Goal: Check status: Check status

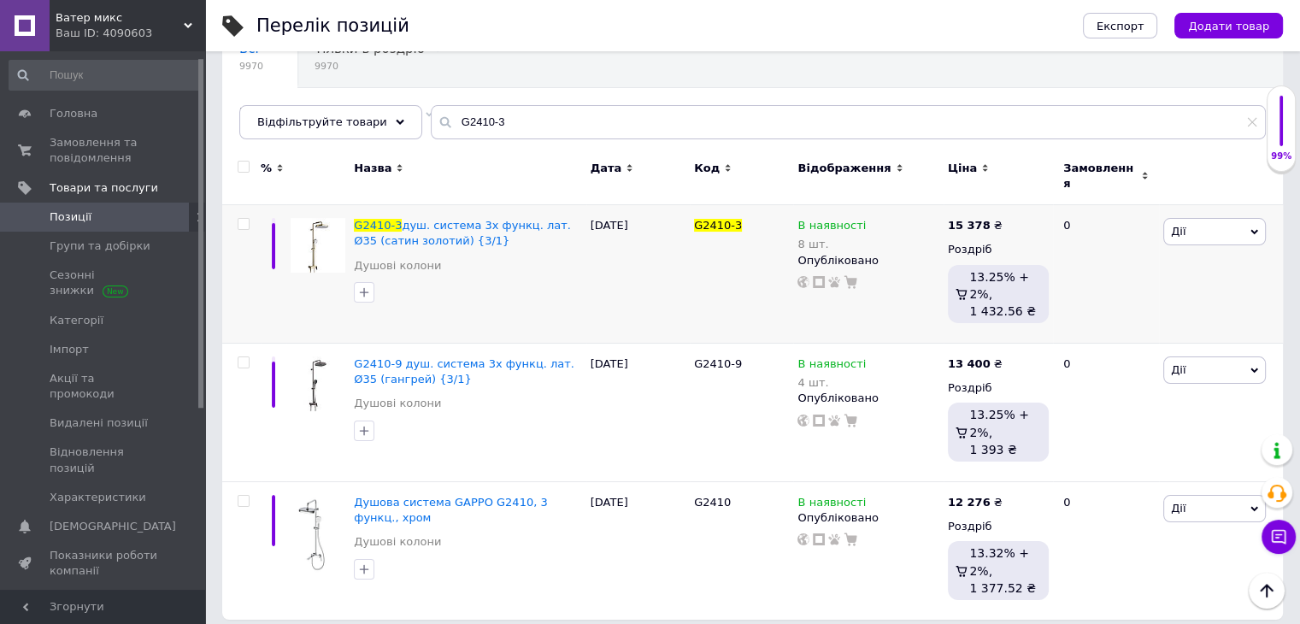
scroll to position [9, 0]
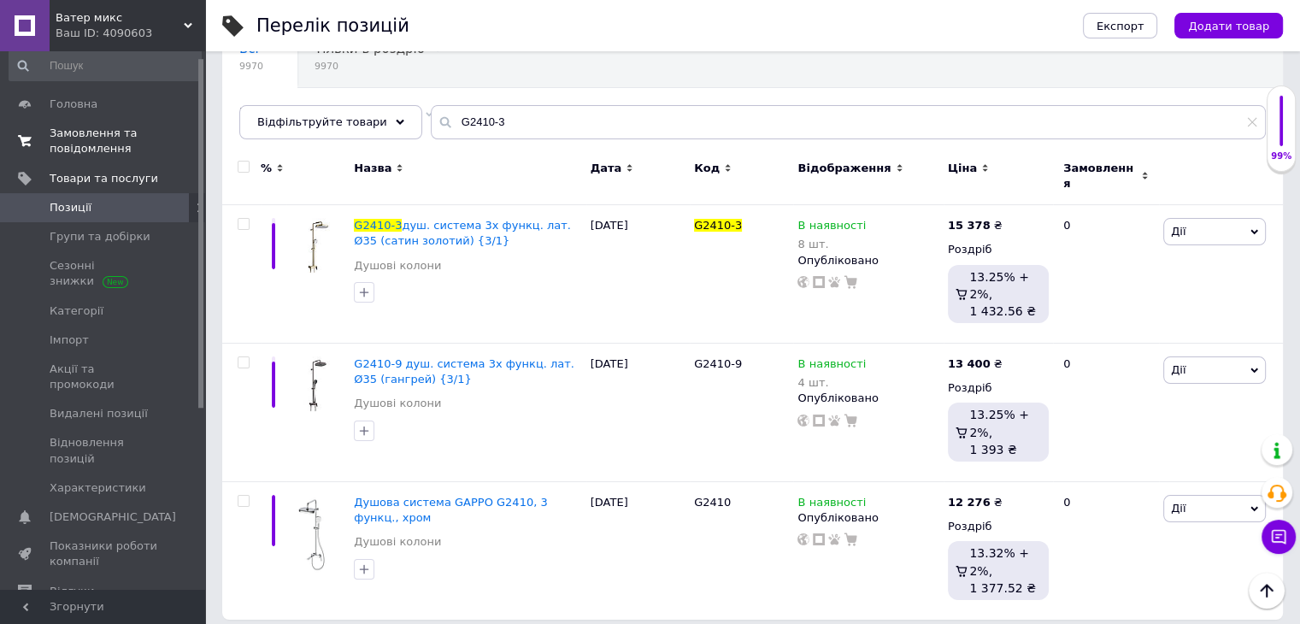
click at [80, 147] on span "Замовлення та повідомлення" at bounding box center [104, 141] width 109 height 31
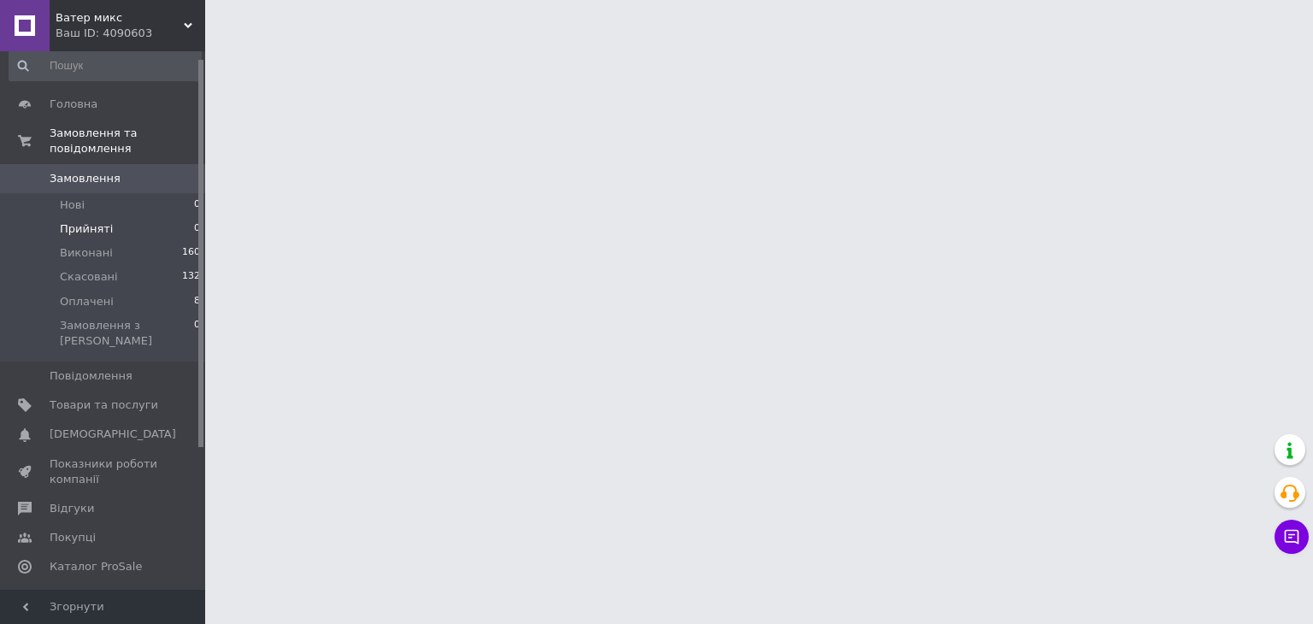
click at [96, 221] on span "Прийняті" at bounding box center [86, 228] width 53 height 15
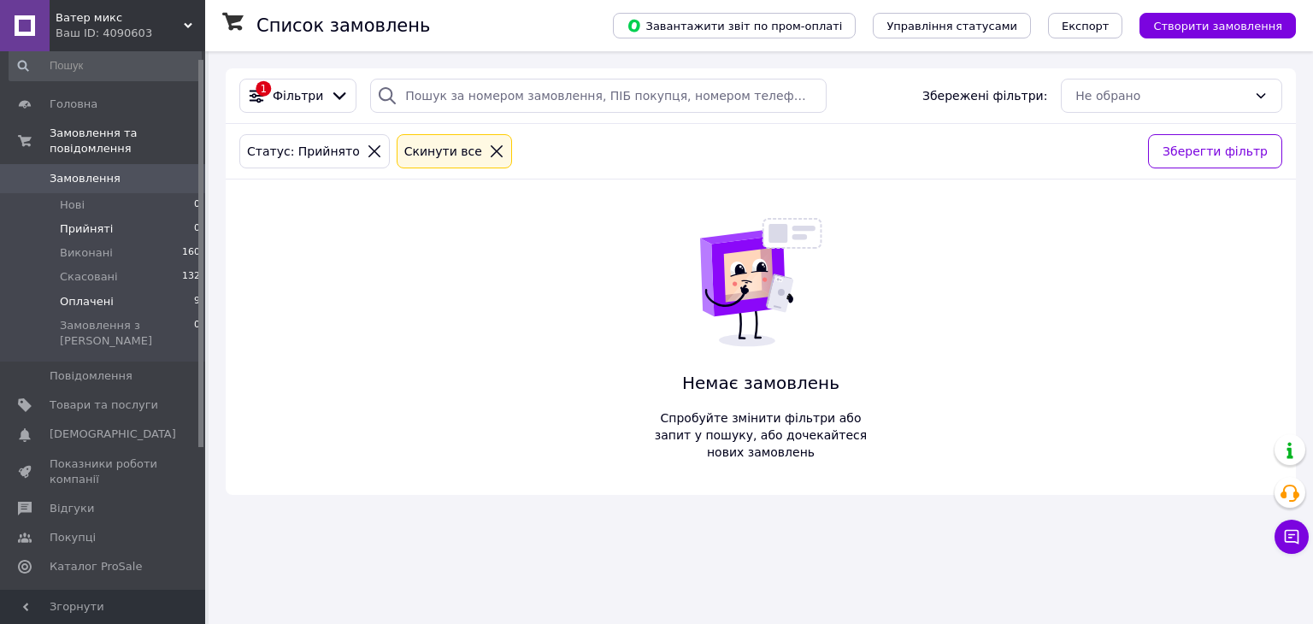
click at [91, 294] on span "Оплачені" at bounding box center [87, 301] width 54 height 15
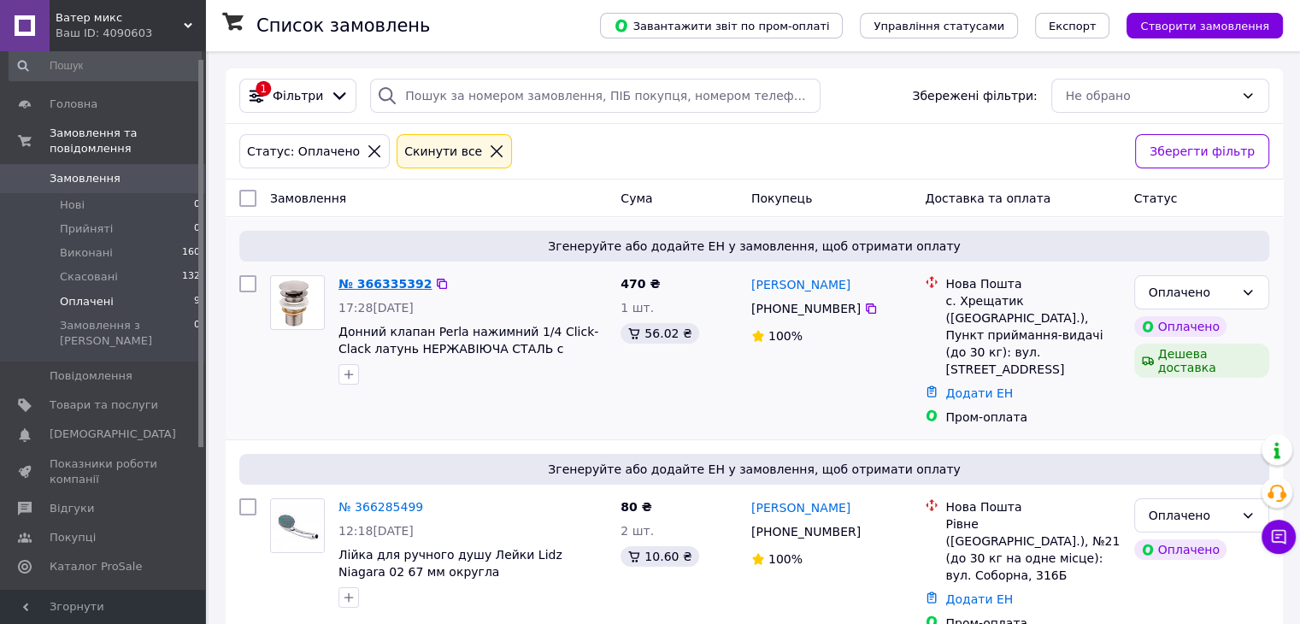
click at [353, 284] on link "№ 366335392" at bounding box center [385, 284] width 93 height 14
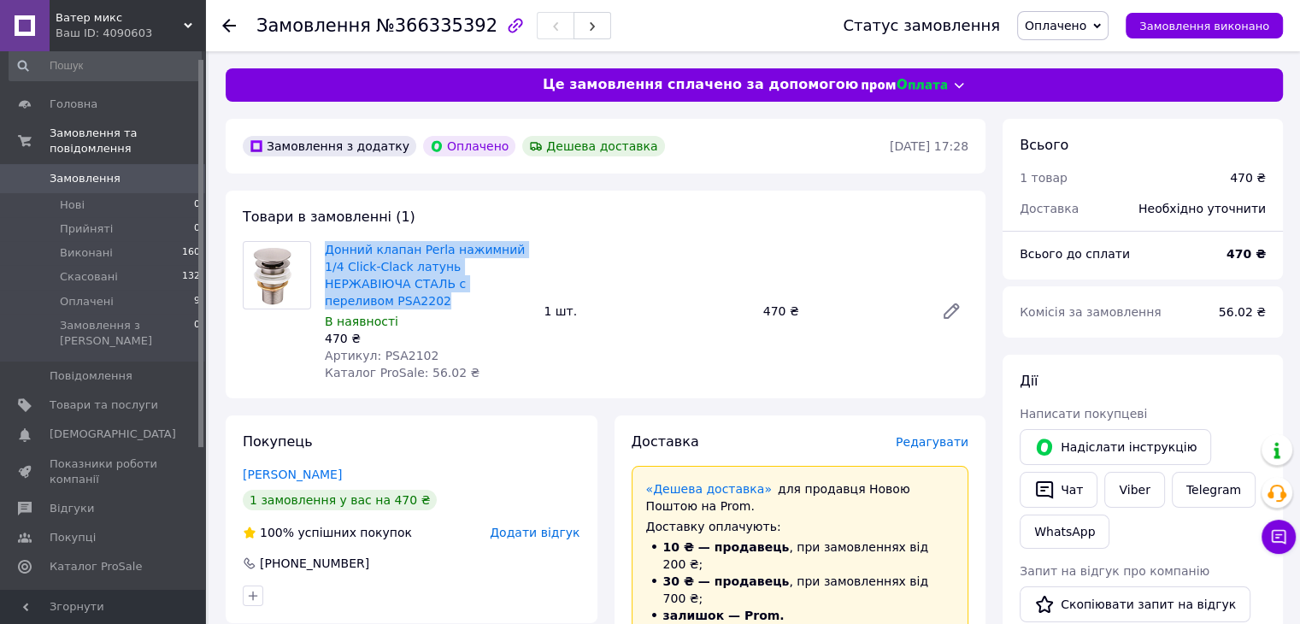
drag, startPoint x: 502, startPoint y: 284, endPoint x: 323, endPoint y: 256, distance: 180.9
click at [323, 256] on div "Донний клапан Perla нажимний 1/4 Click-Clack латунь НЕРЖАВІЮЧА СТАЛЬ с переливо…" at bounding box center [427, 311] width 219 height 147
copy link "Донний клапан Perla нажимний 1/4 Click-Clack латунь НЕРЖАВІЮЧА СТАЛЬ с переливо…"
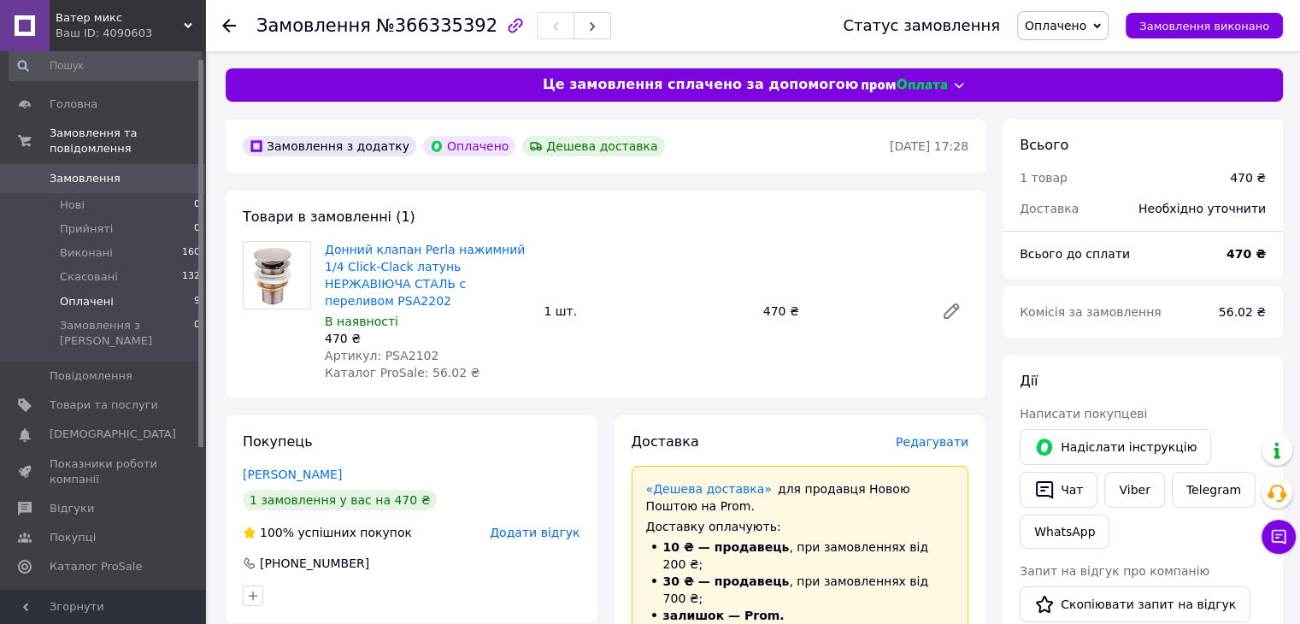
click at [91, 294] on span "Оплачені" at bounding box center [87, 301] width 54 height 15
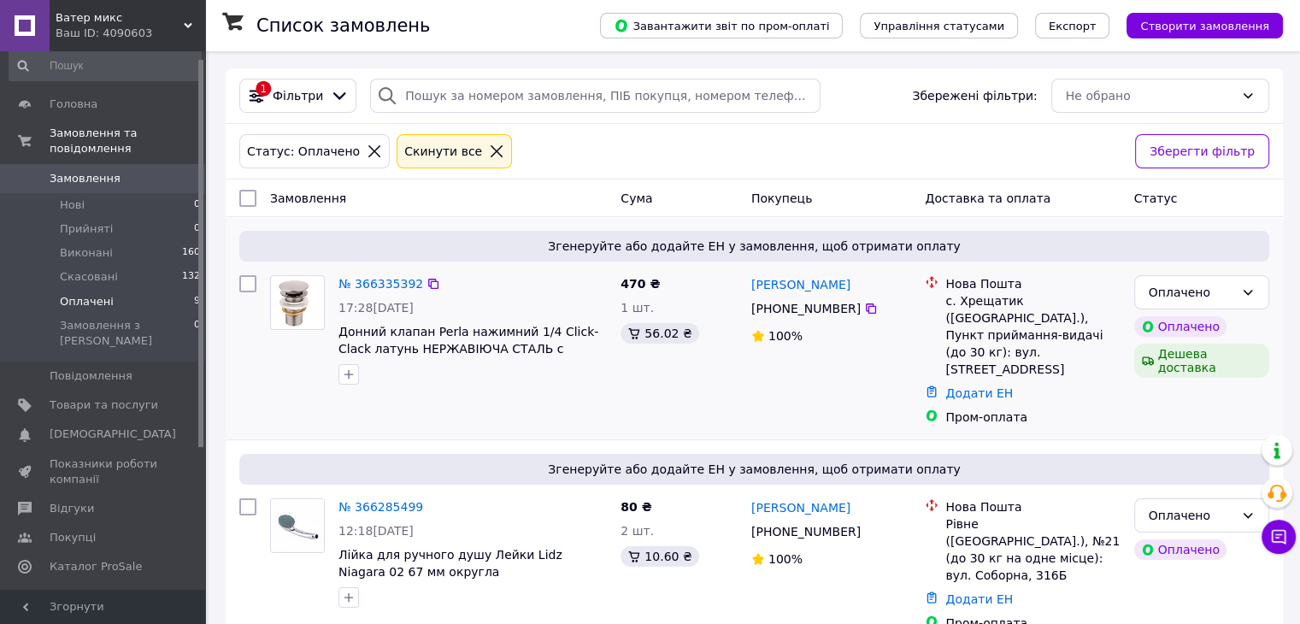
click at [702, 377] on div "470 ₴ 1 шт. 56.02 ₴" at bounding box center [679, 350] width 131 height 164
click at [369, 281] on link "№ 366335392" at bounding box center [381, 284] width 85 height 14
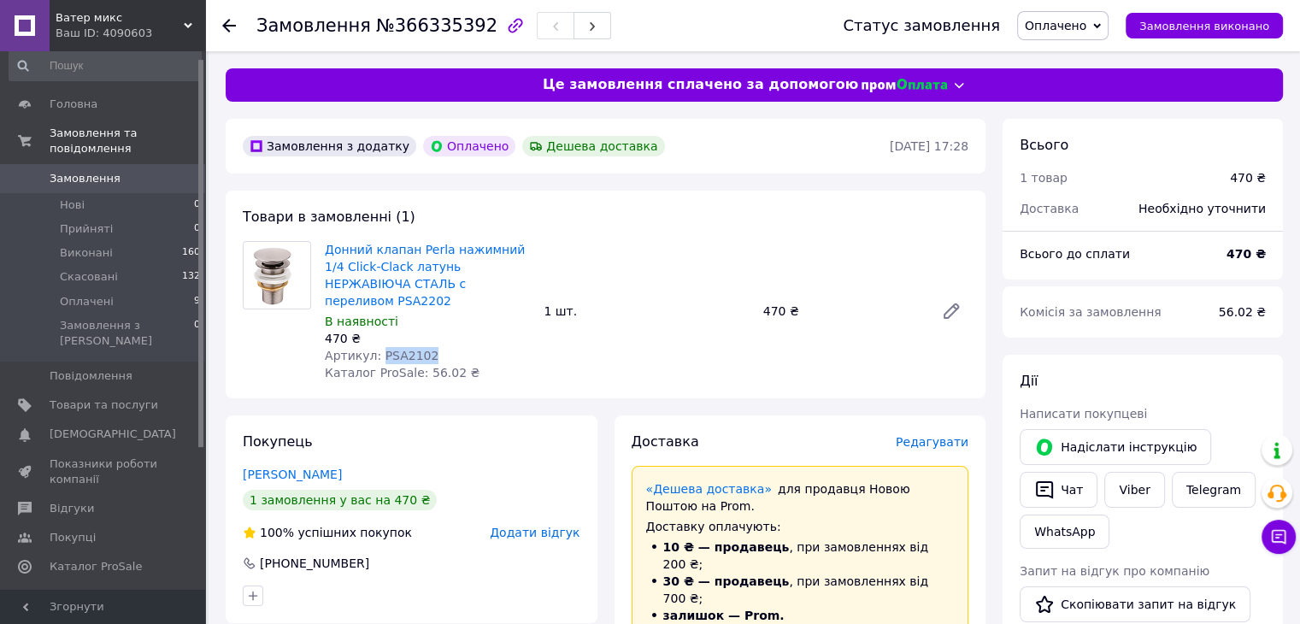
drag, startPoint x: 424, startPoint y: 334, endPoint x: 378, endPoint y: 338, distance: 46.3
click at [378, 347] on div "Артикул: PSA2102" at bounding box center [427, 355] width 205 height 17
copy span "PSA2102"
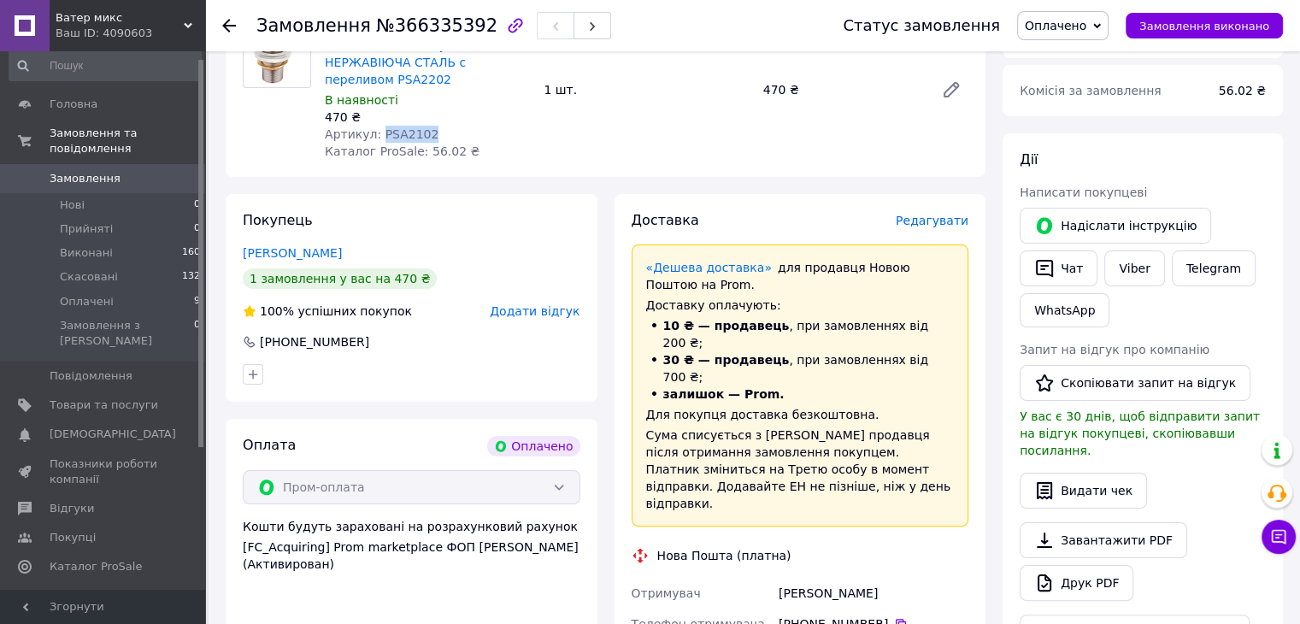
scroll to position [427, 0]
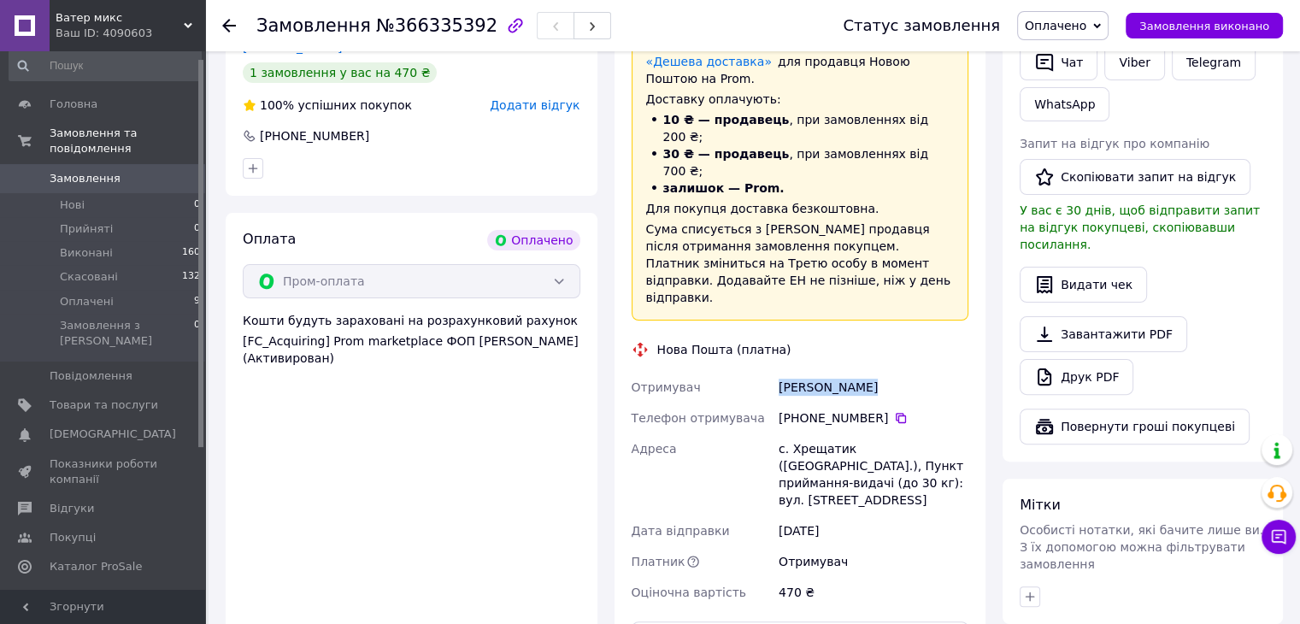
drag, startPoint x: 774, startPoint y: 320, endPoint x: 889, endPoint y: 322, distance: 114.6
click at [889, 372] on div "Шкунда Сергей" at bounding box center [873, 387] width 197 height 31
copy div "Шкунда Сергей"
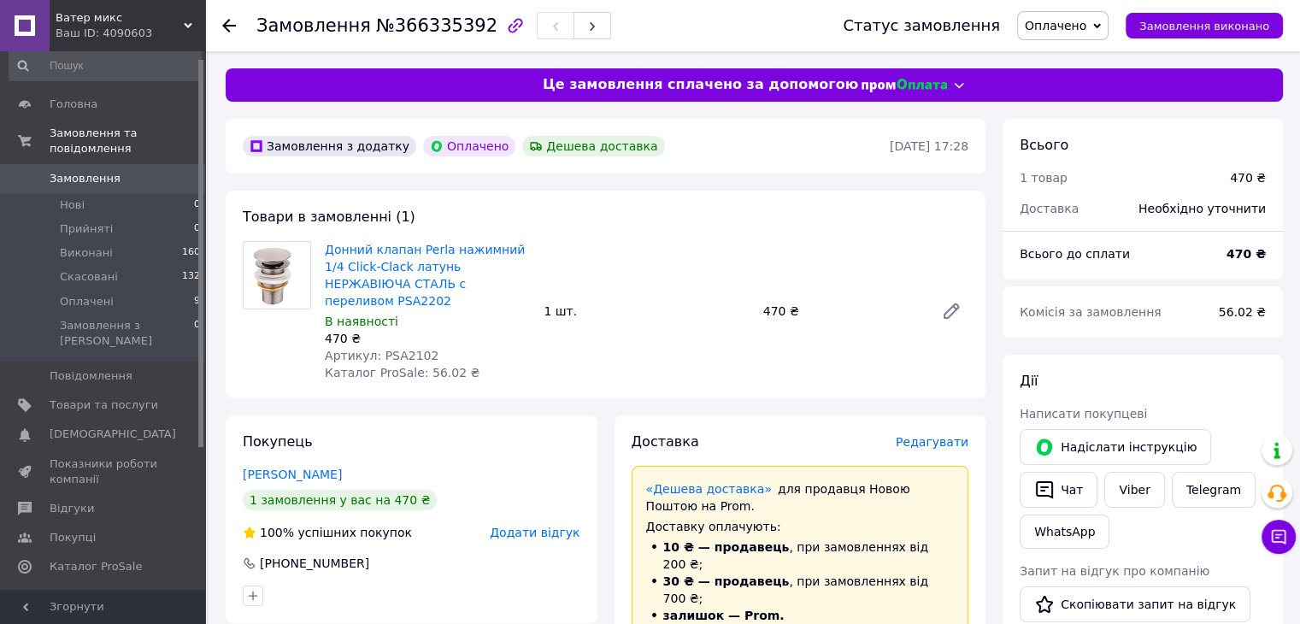
scroll to position [285, 0]
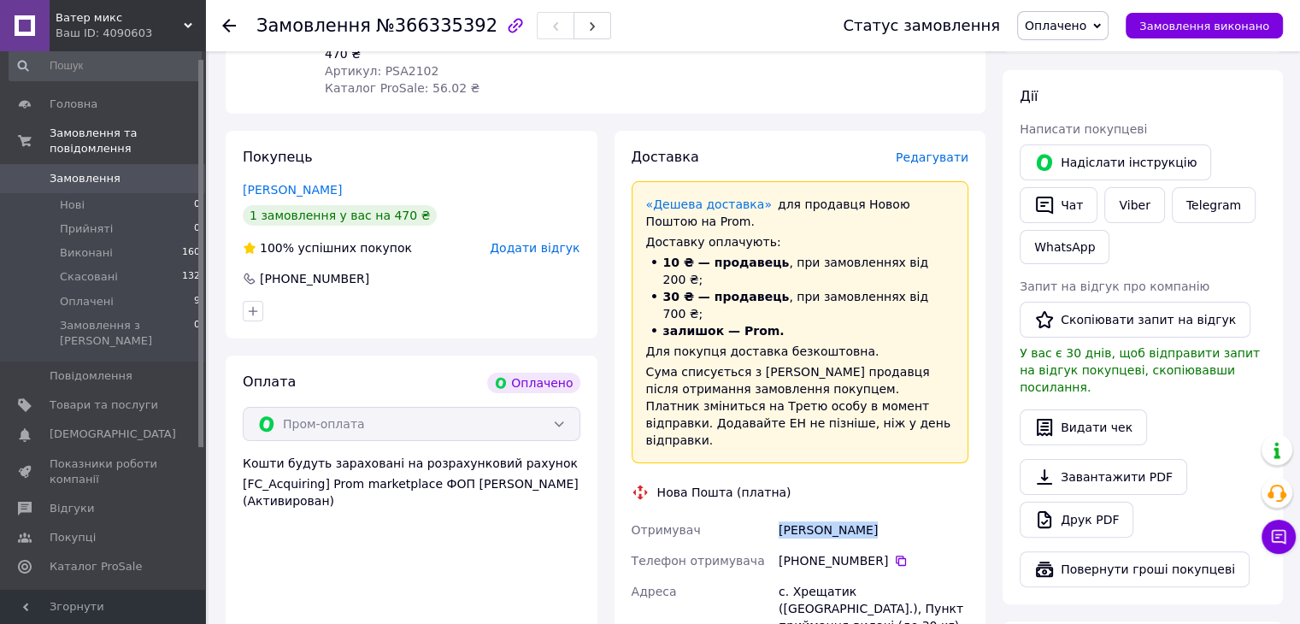
drag, startPoint x: 803, startPoint y: 491, endPoint x: 878, endPoint y: 492, distance: 75.2
click at [878, 552] on div "+380 95 003 45 72" at bounding box center [874, 560] width 190 height 17
copy div "0 95 003 45 72"
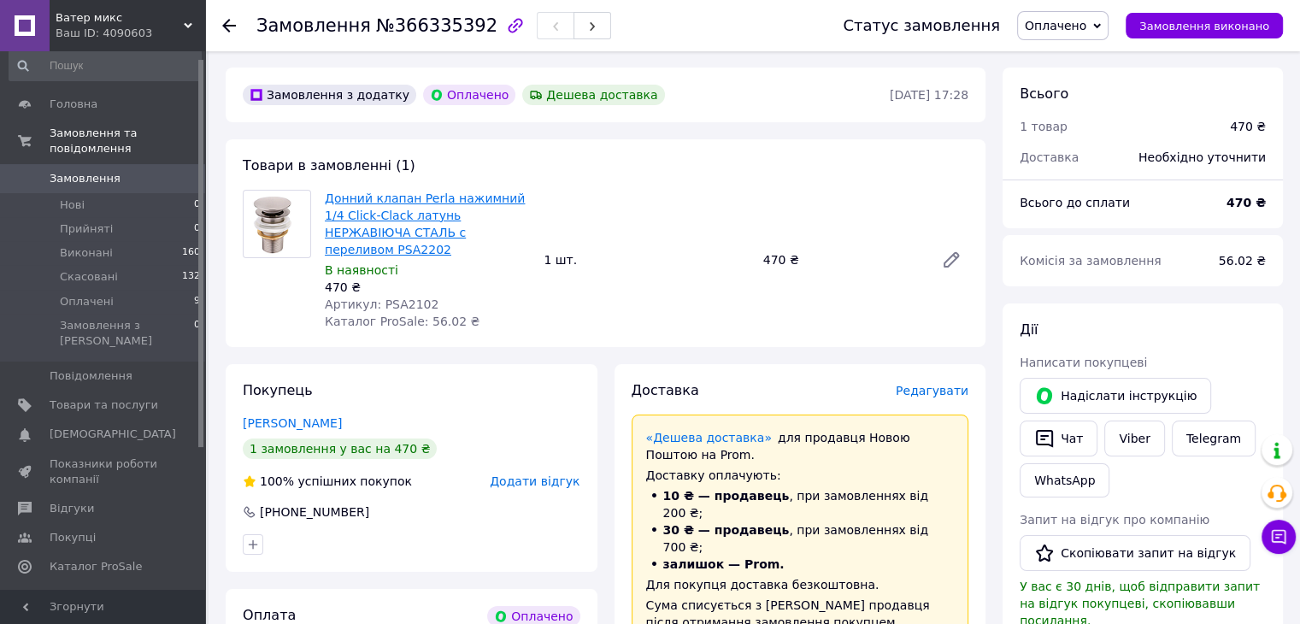
scroll to position [0, 0]
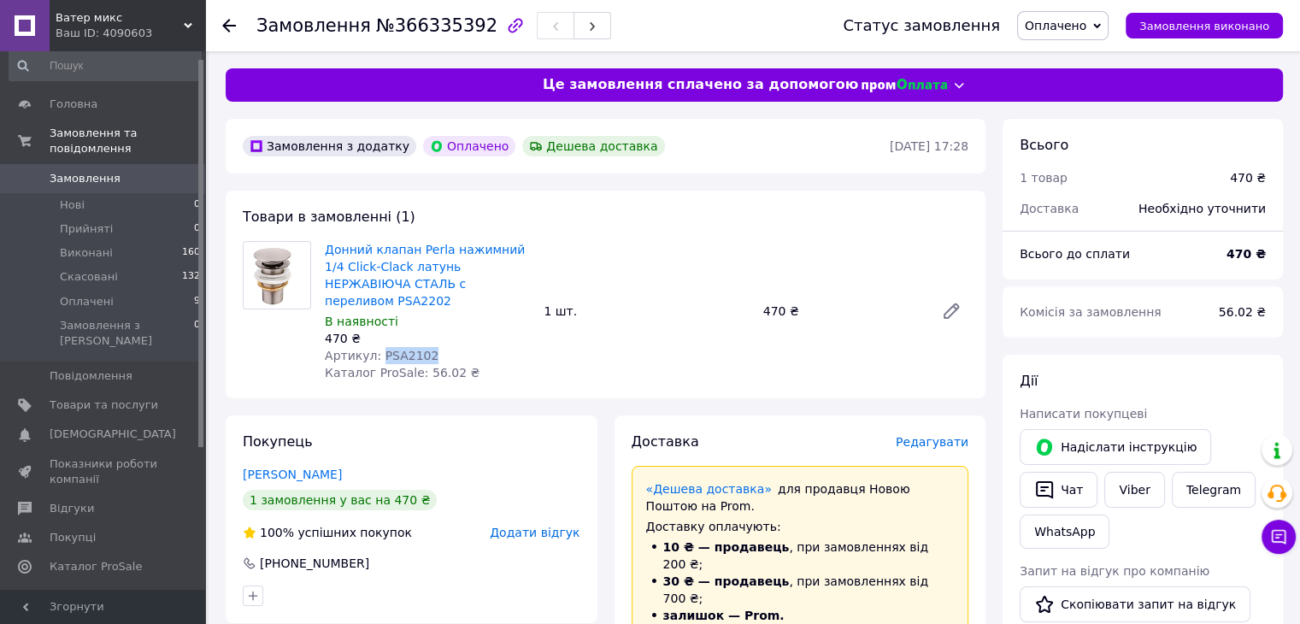
drag, startPoint x: 431, startPoint y: 343, endPoint x: 376, endPoint y: 339, distance: 54.9
click at [376, 347] on div "Артикул: PSA2102" at bounding box center [427, 355] width 205 height 17
copy span "PSA2102"
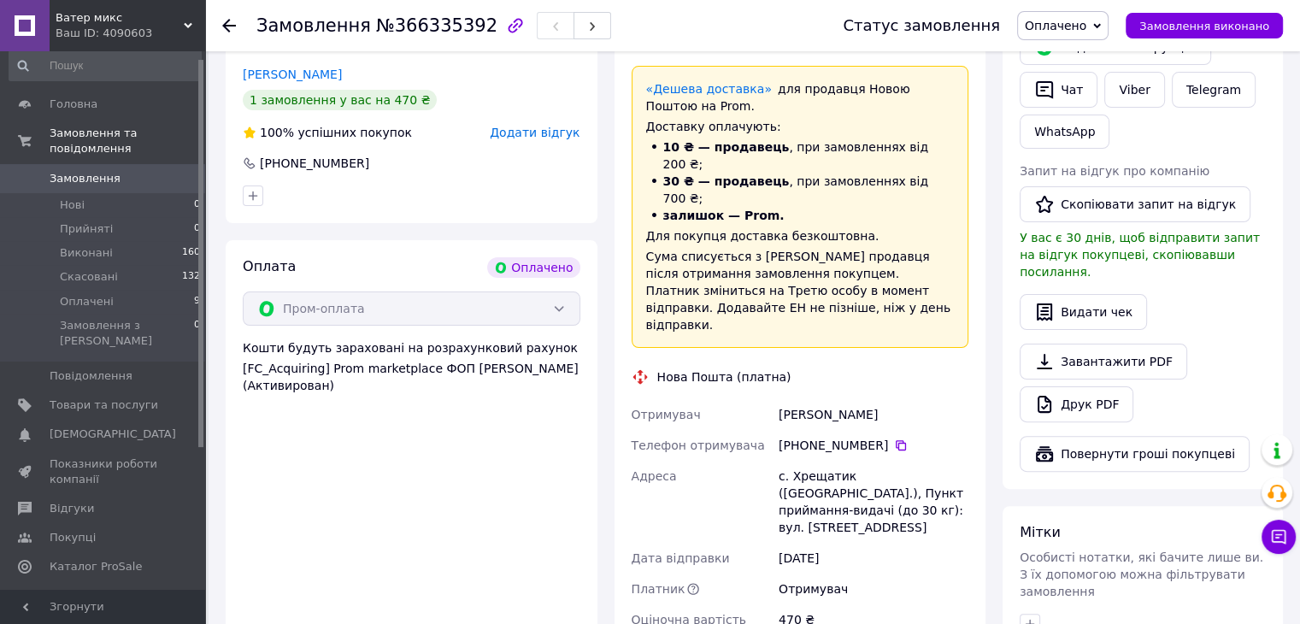
scroll to position [569, 0]
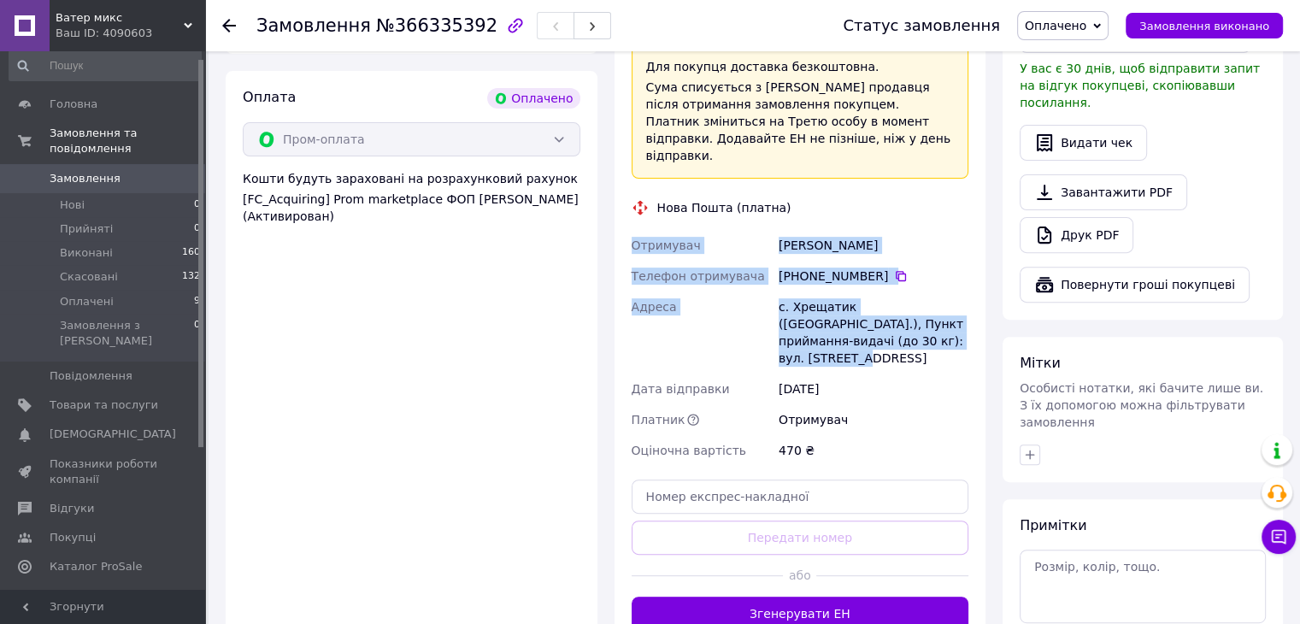
drag, startPoint x: 627, startPoint y: 175, endPoint x: 918, endPoint y: 278, distance: 308.2
click at [920, 278] on div "Отримувач Шкунда Сергей Телефон отримувача +380 95 003 45 72   Адреса с. Хрещат…" at bounding box center [800, 348] width 345 height 236
copy div "Отримувач Шкунда Сергей Телефон отримувача +380 95 003 45 72   Адреса с. Хрещат…"
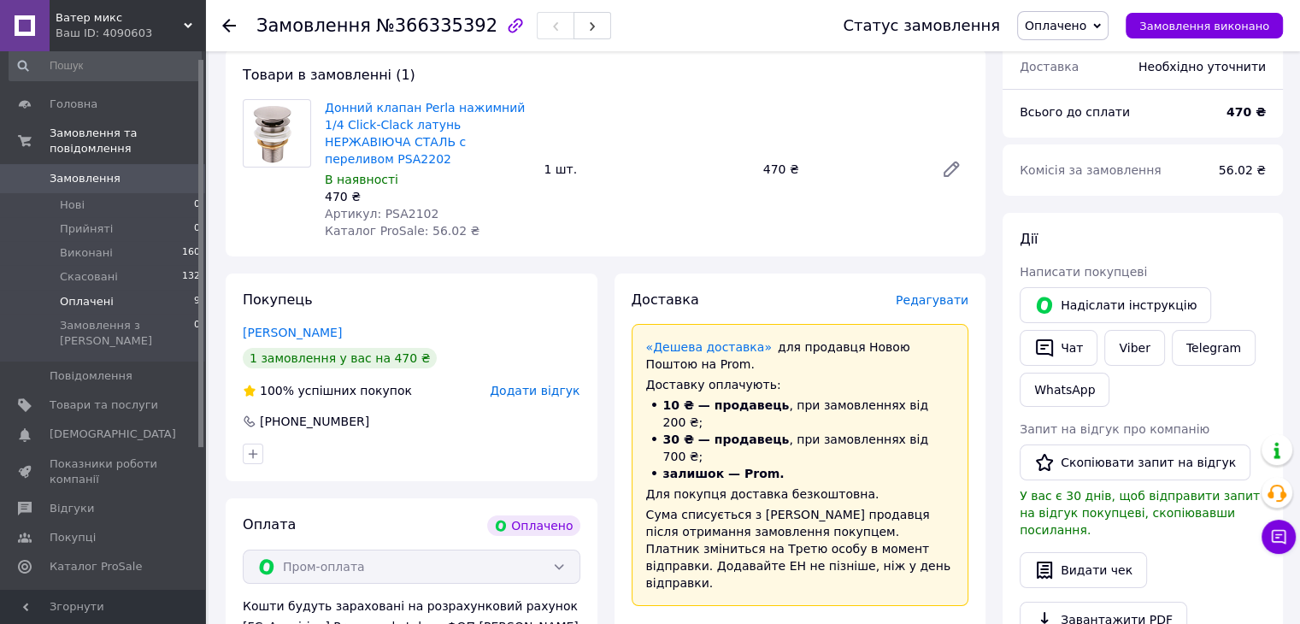
click at [103, 294] on span "Оплачені" at bounding box center [87, 301] width 54 height 15
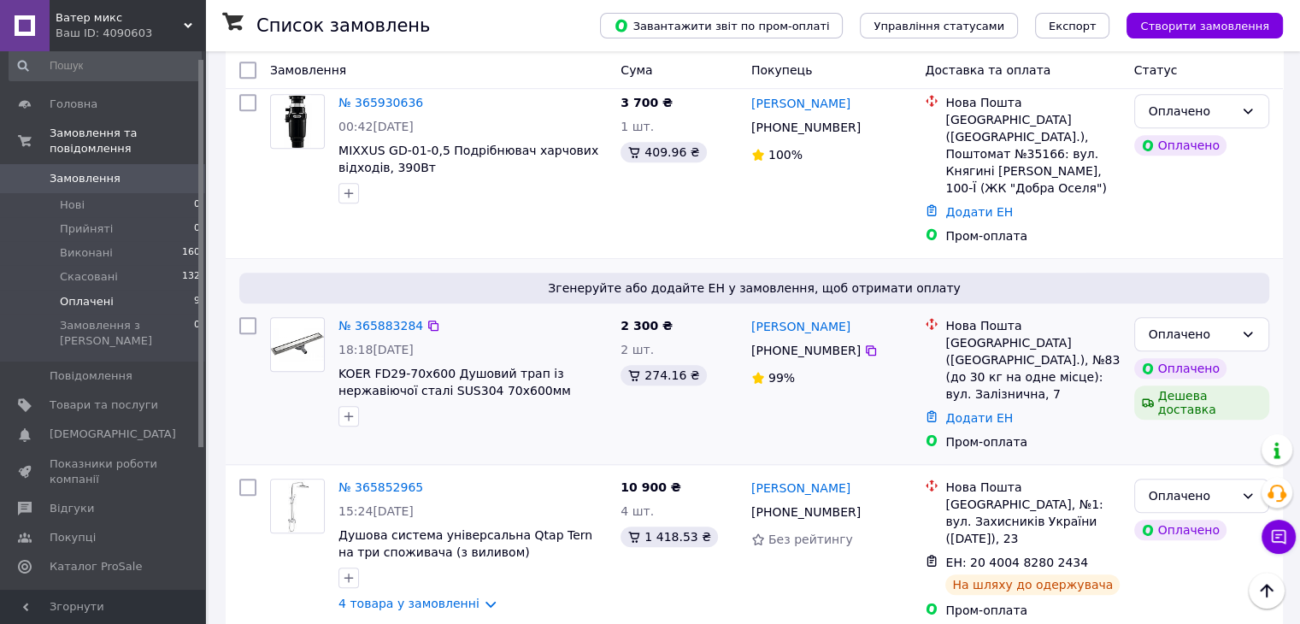
scroll to position [1265, 0]
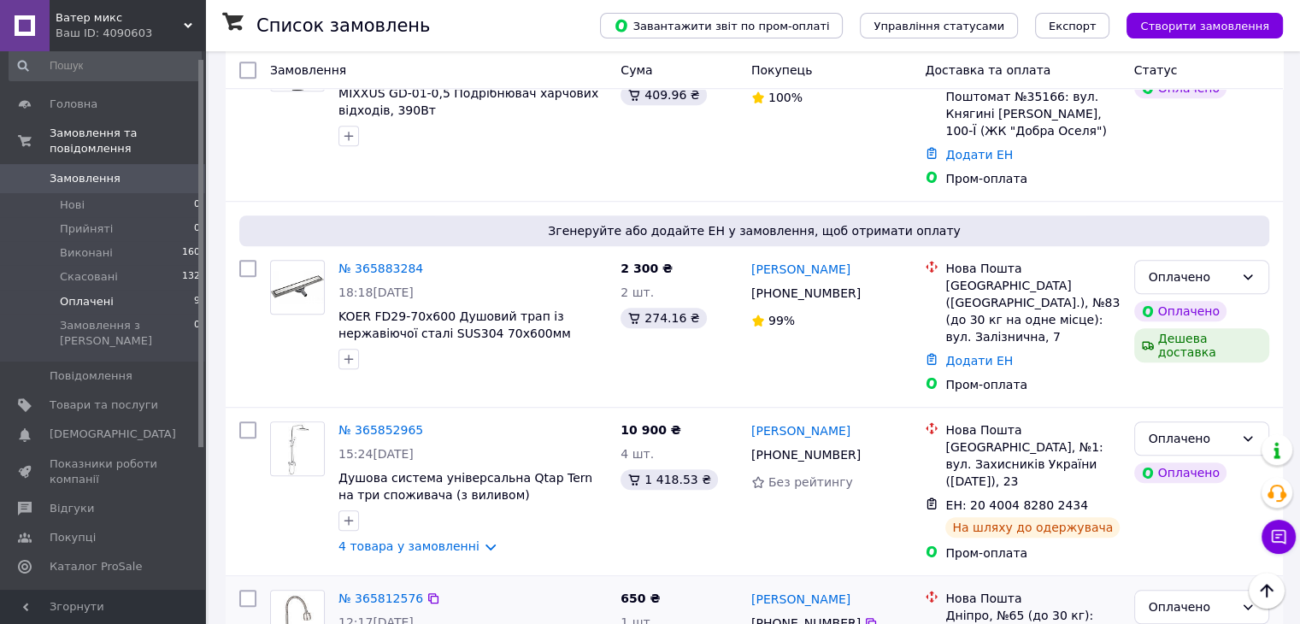
drag, startPoint x: 968, startPoint y: 535, endPoint x: 1067, endPoint y: 530, distance: 99.3
copy span "20 4004 8277 0292"
drag, startPoint x: 968, startPoint y: 384, endPoint x: 1063, endPoint y: 386, distance: 95.8
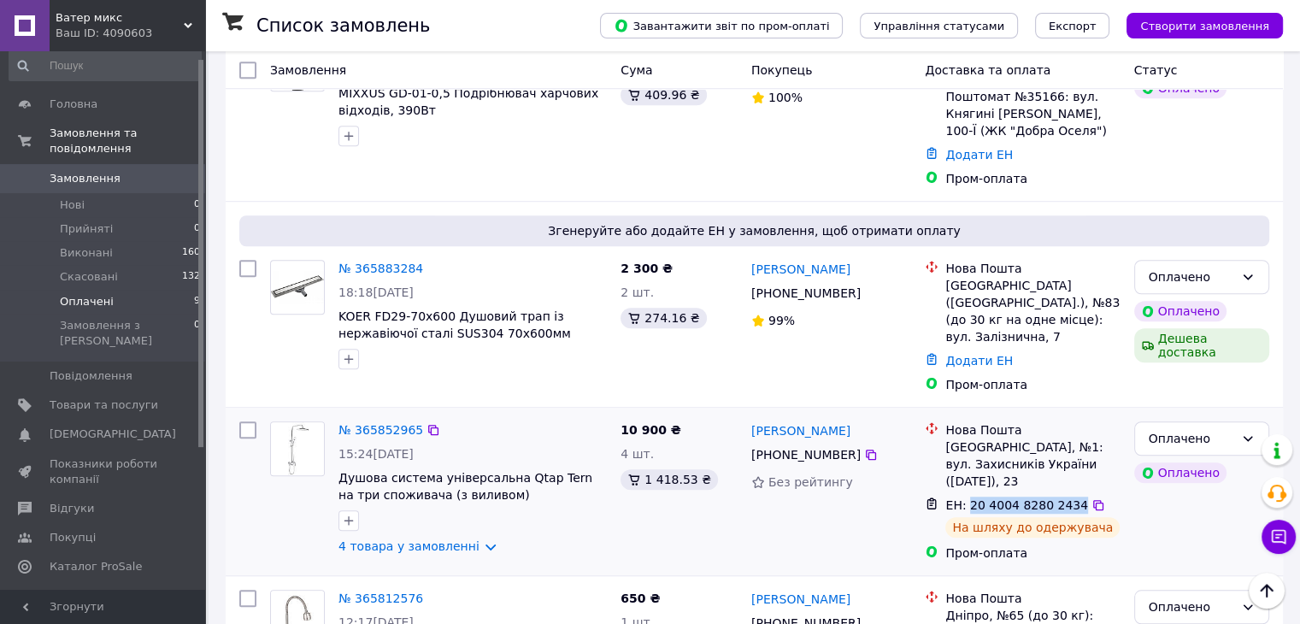
click at [1063, 498] on span "ЕН: 20 4004 8280 2434" at bounding box center [1016, 505] width 143 height 14
copy span "20 4004 8280 2434"
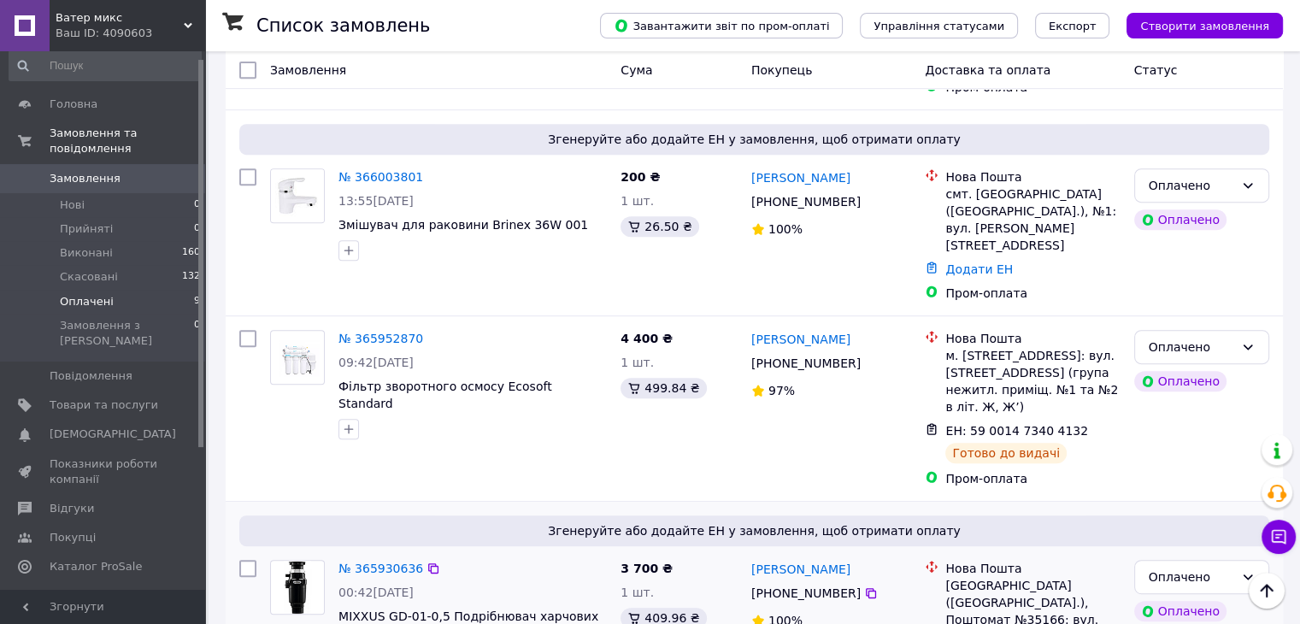
scroll to position [696, 0]
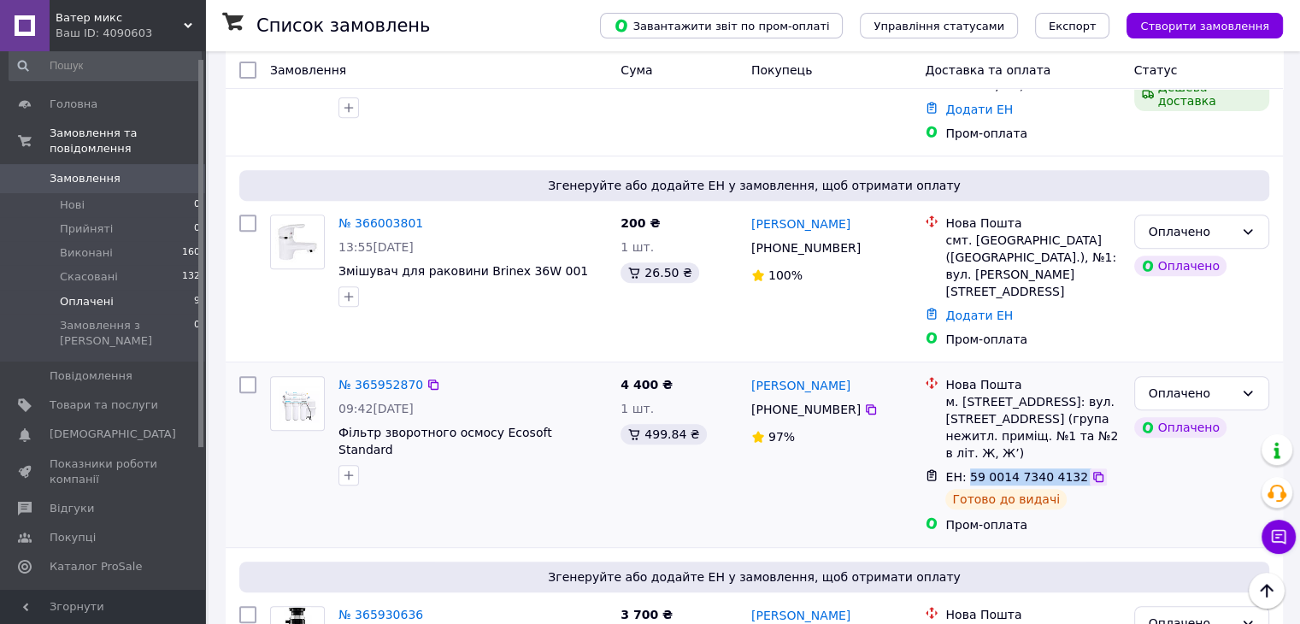
drag, startPoint x: 965, startPoint y: 390, endPoint x: 1068, endPoint y: 391, distance: 102.6
click at [1068, 467] on div "ЕН: 59 0014 7340 4132" at bounding box center [1033, 477] width 178 height 21
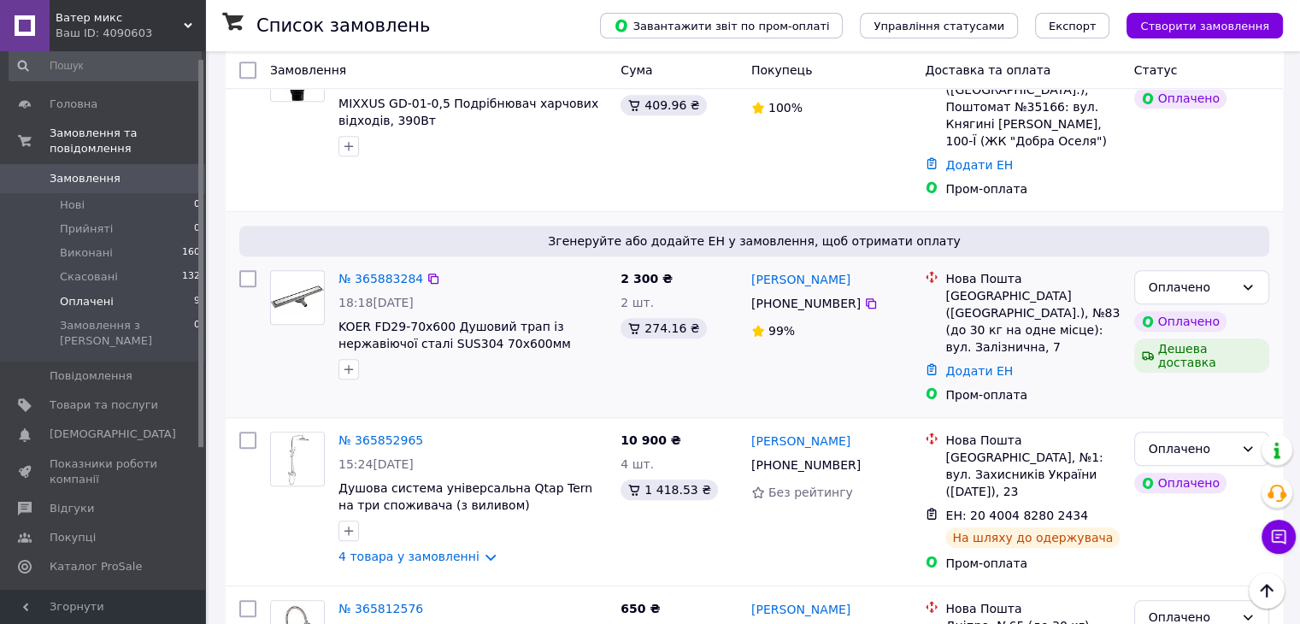
scroll to position [1265, 0]
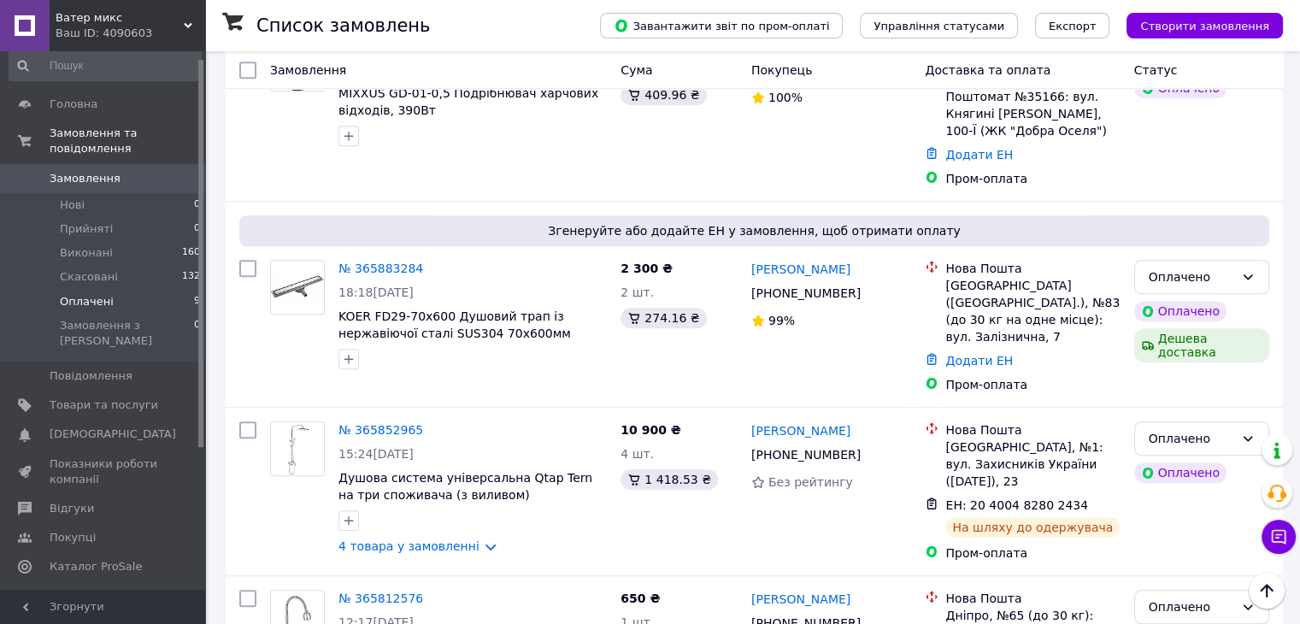
click at [88, 294] on span "Оплачені" at bounding box center [87, 301] width 54 height 15
